Goal: Navigation & Orientation: Find specific page/section

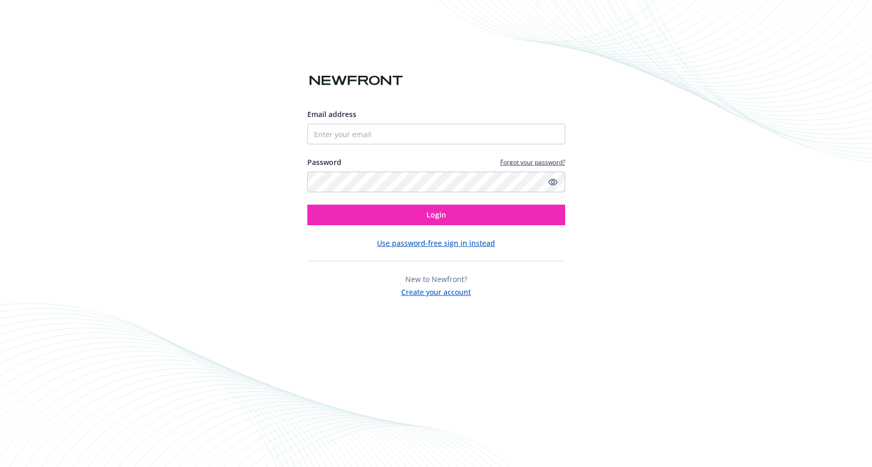
click at [366, 123] on div "Email address" at bounding box center [436, 127] width 258 height 36
click at [360, 133] on input "Email address" at bounding box center [436, 134] width 258 height 21
type input "o"
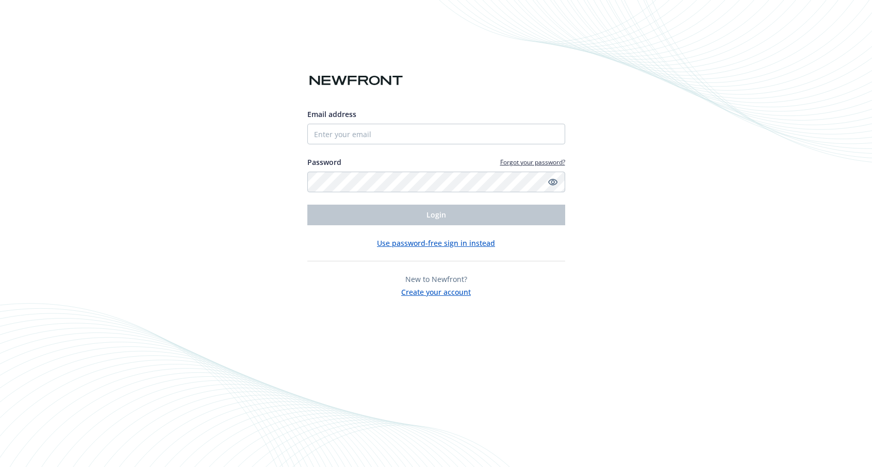
click at [272, 143] on div "Email address Password Forgot your password? Login Use password-free sign in in…" at bounding box center [436, 233] width 872 height 467
click at [325, 139] on input "Email address" at bounding box center [436, 134] width 258 height 21
type input "[EMAIL_ADDRESS][DOMAIN_NAME]"
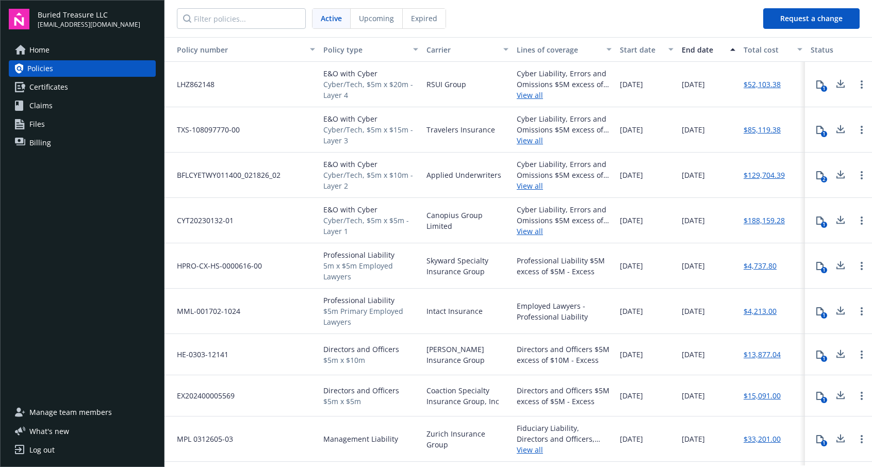
click at [54, 53] on link "Home" at bounding box center [82, 50] width 147 height 17
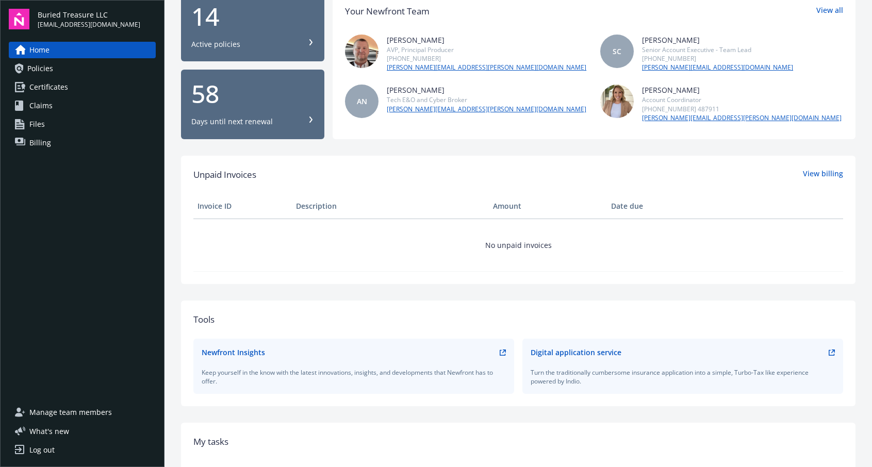
scroll to position [74, 0]
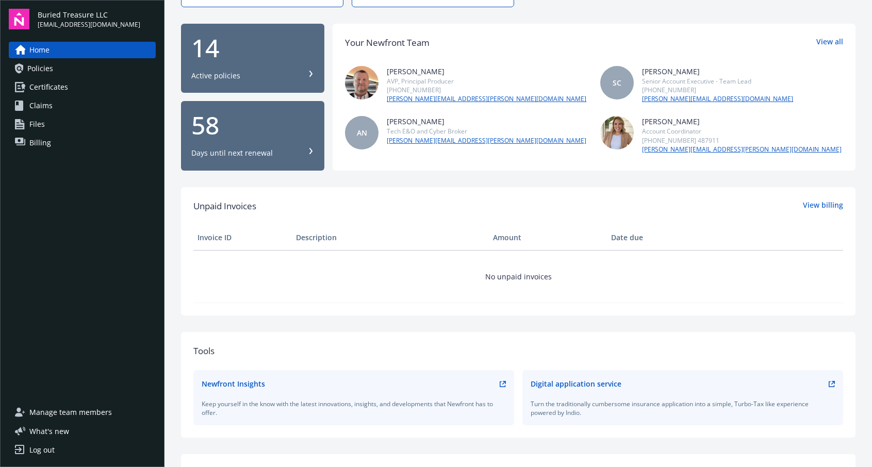
click at [71, 68] on link "Policies" at bounding box center [82, 68] width 147 height 17
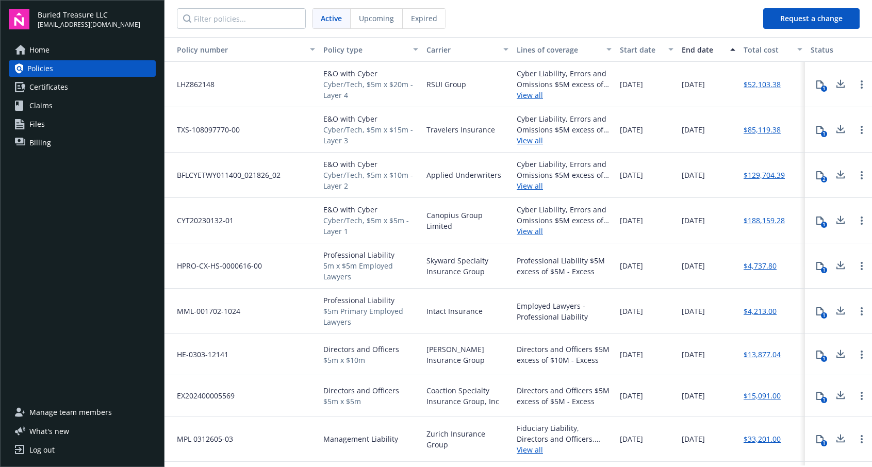
click at [84, 85] on link "Certificates" at bounding box center [82, 87] width 147 height 17
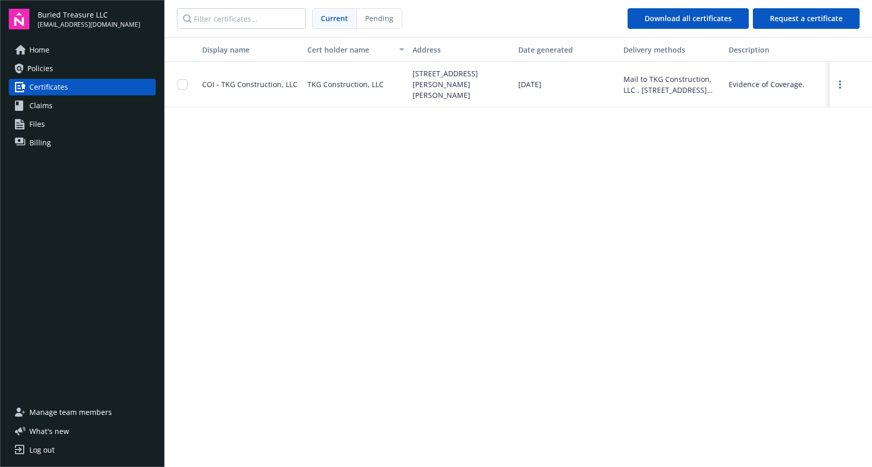
click at [80, 108] on link "Claims" at bounding box center [82, 105] width 147 height 17
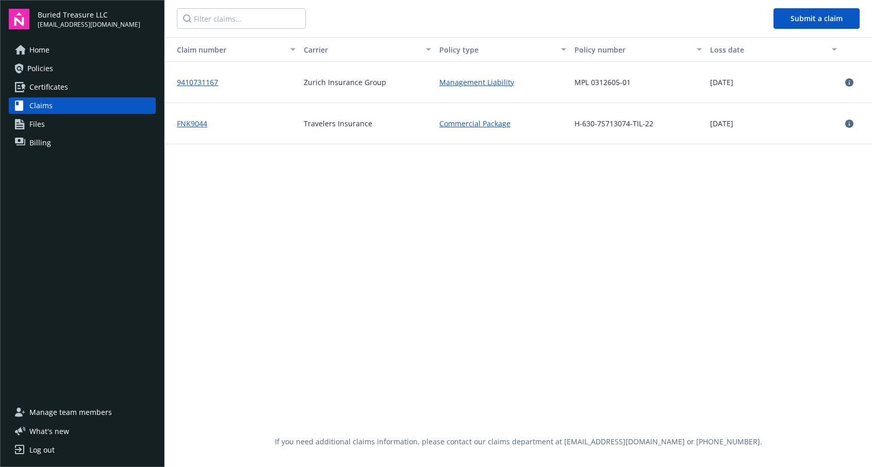
click at [67, 131] on link "Files" at bounding box center [82, 124] width 147 height 17
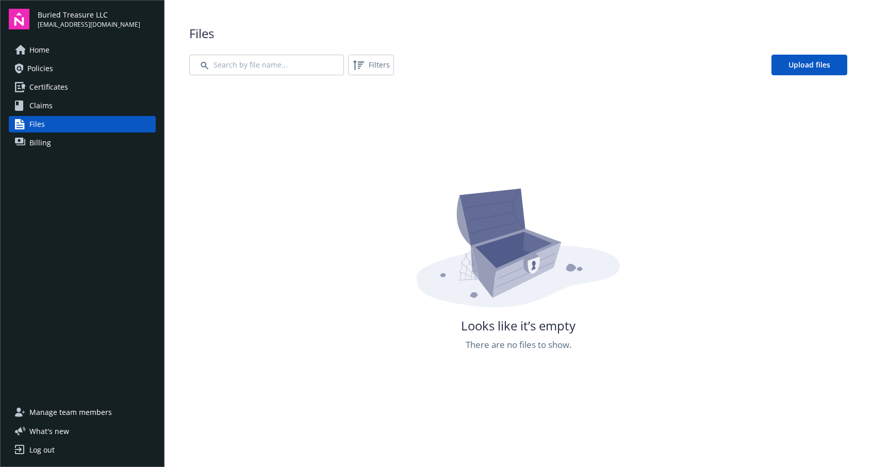
click at [76, 148] on link "Billing" at bounding box center [82, 143] width 147 height 17
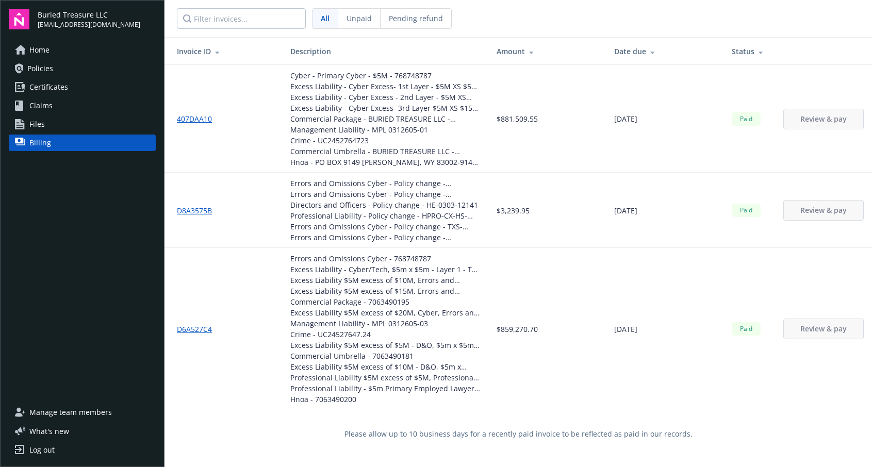
click at [42, 48] on span "Home" at bounding box center [39, 50] width 20 height 17
